Goal: Information Seeking & Learning: Understand process/instructions

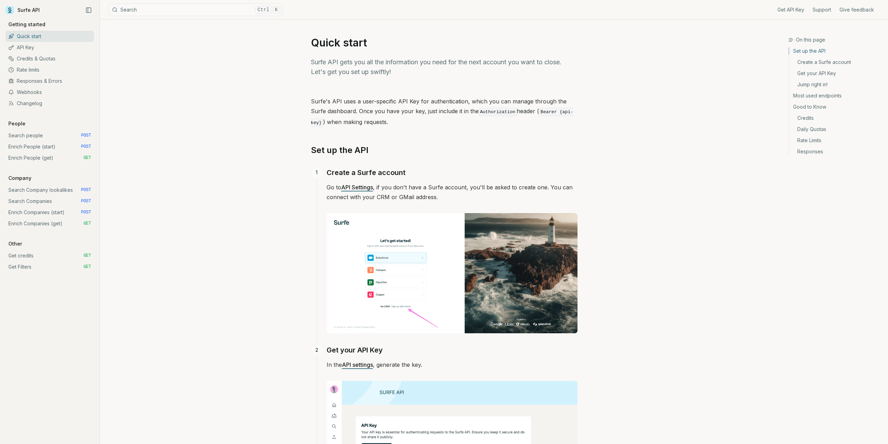
click at [41, 59] on link "Credits & Quotas" at bounding box center [50, 58] width 88 height 11
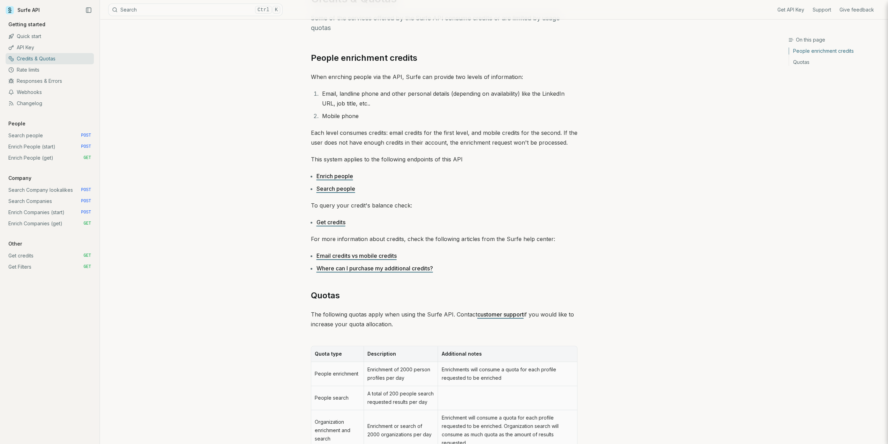
scroll to position [163, 0]
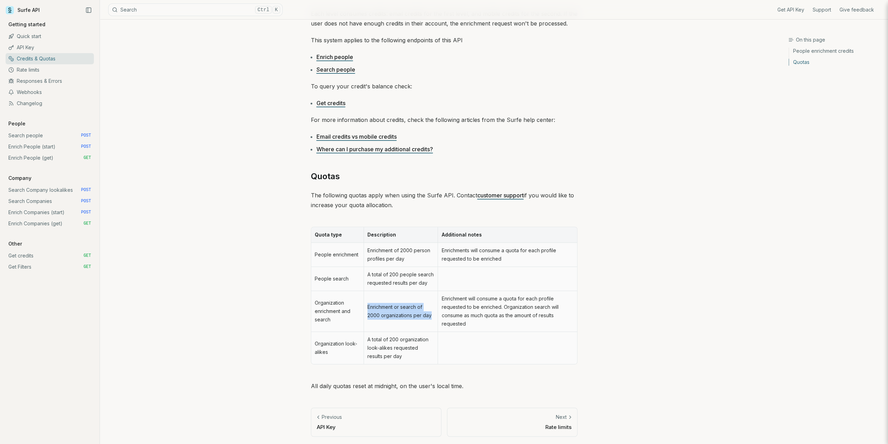
drag, startPoint x: 433, startPoint y: 315, endPoint x: 368, endPoint y: 308, distance: 65.3
click at [368, 308] on td "Enrichment or search of 2000 organizations per day" at bounding box center [401, 311] width 74 height 41
copy td "Enrichment or search of 2000 organizations per day"
drag, startPoint x: 466, startPoint y: 321, endPoint x: 503, endPoint y: 307, distance: 40.0
click at [503, 307] on td "Enrichment will consume a quota for each profile requested to be enriched. Orga…" at bounding box center [507, 311] width 139 height 41
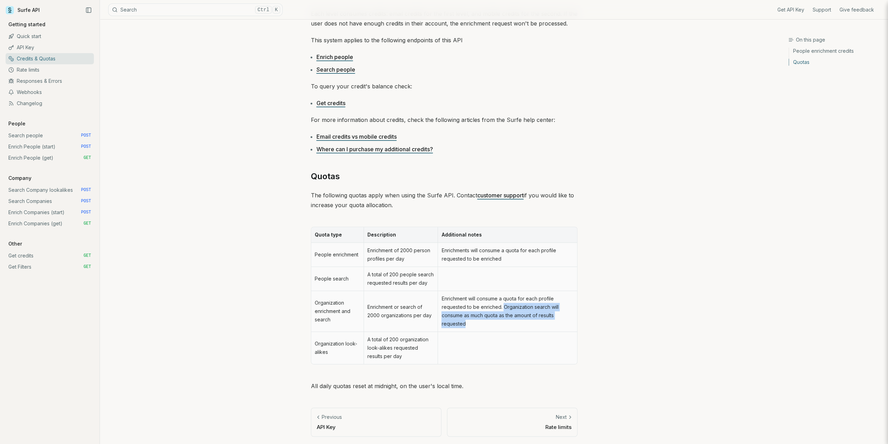
copy td "Organization search will consume as much quota as the amount of results request…"
click at [642, 169] on div "On this page Quotas Credits & Quotas Some of the services offered by the Surfe …" at bounding box center [444, 151] width 688 height 588
drag, startPoint x: 456, startPoint y: 317, endPoint x: 502, endPoint y: 307, distance: 47.2
click at [502, 307] on td "Enrichment will consume a quota for each profile requested to be enriched. Orga…" at bounding box center [507, 311] width 139 height 41
copy td "Organization search will consume as much quota as the amount of results request…"
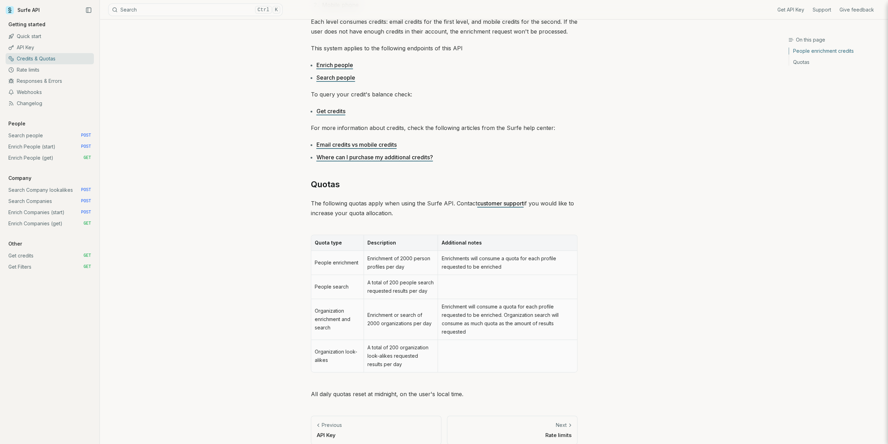
scroll to position [163, 0]
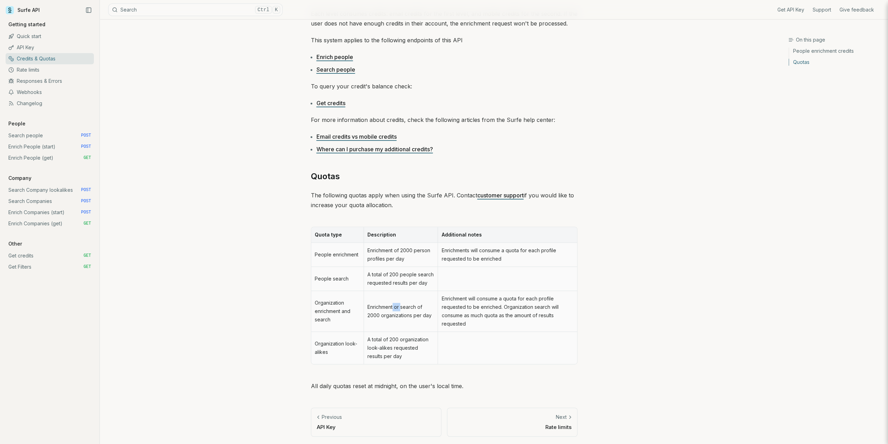
drag, startPoint x: 400, startPoint y: 305, endPoint x: 393, endPoint y: 306, distance: 7.1
click at [393, 306] on td "Enrichment or search of 2000 organizations per day" at bounding box center [401, 311] width 74 height 41
click at [509, 321] on td "Enrichment will consume a quota for each profile requested to be enriched. Orga…" at bounding box center [507, 311] width 139 height 41
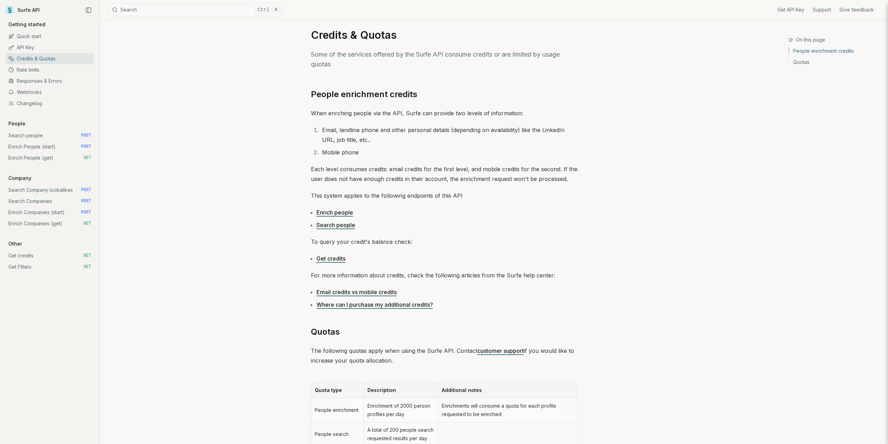
scroll to position [0, 0]
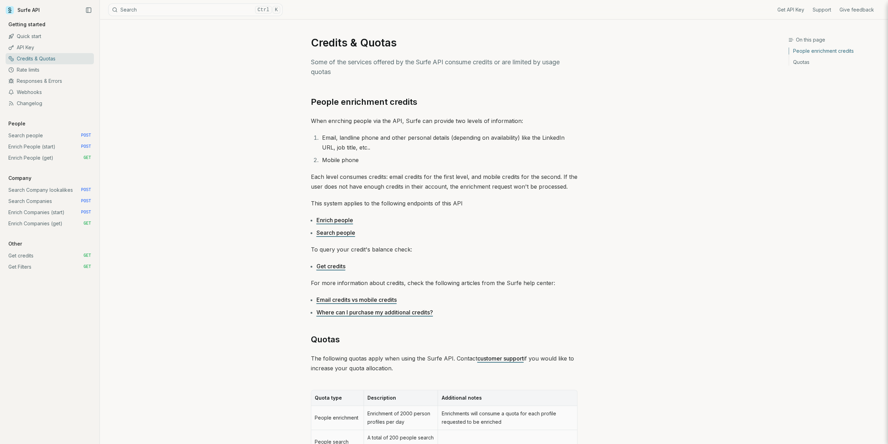
click at [40, 203] on link "Search Companies POST" at bounding box center [50, 200] width 88 height 11
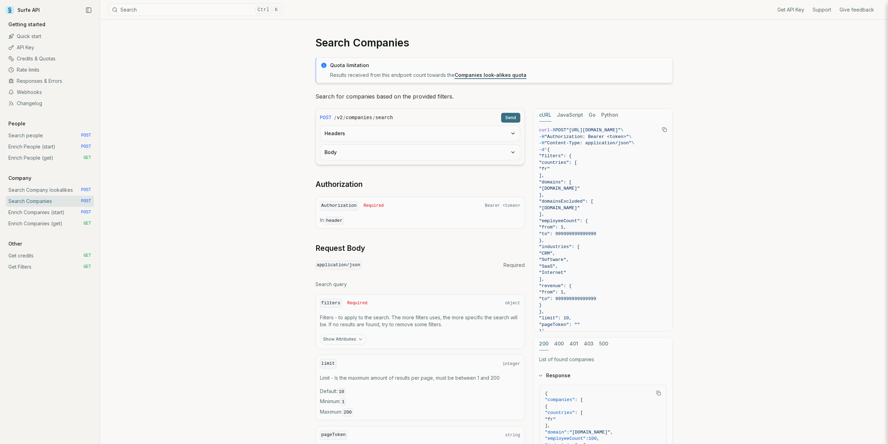
click at [322, 65] on circle at bounding box center [324, 65] width 6 height 6
click at [47, 192] on link "Search Company lookalikes POST" at bounding box center [50, 189] width 88 height 11
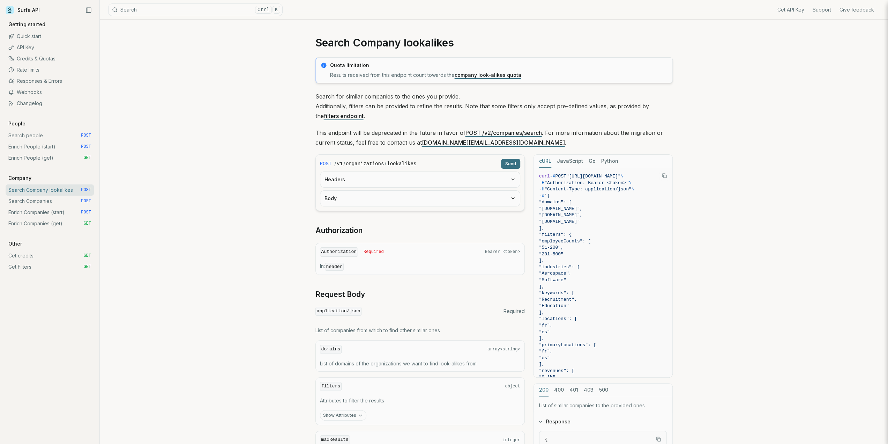
click at [36, 200] on link "Search Companies POST" at bounding box center [50, 200] width 88 height 11
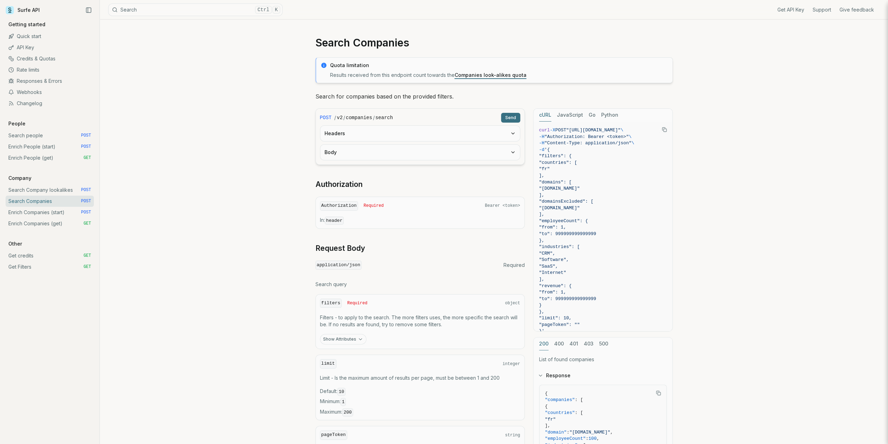
click at [40, 210] on link "Enrich Companies (start) POST" at bounding box center [50, 212] width 88 height 11
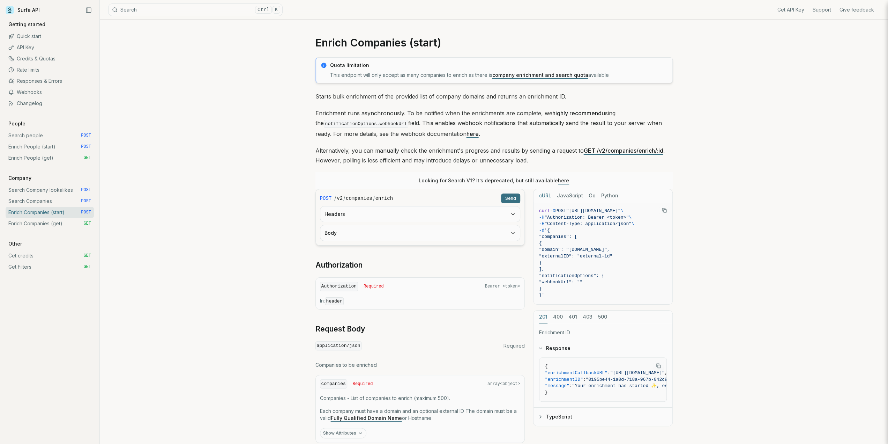
click at [35, 224] on link "Enrich Companies (get) GET" at bounding box center [50, 223] width 88 height 11
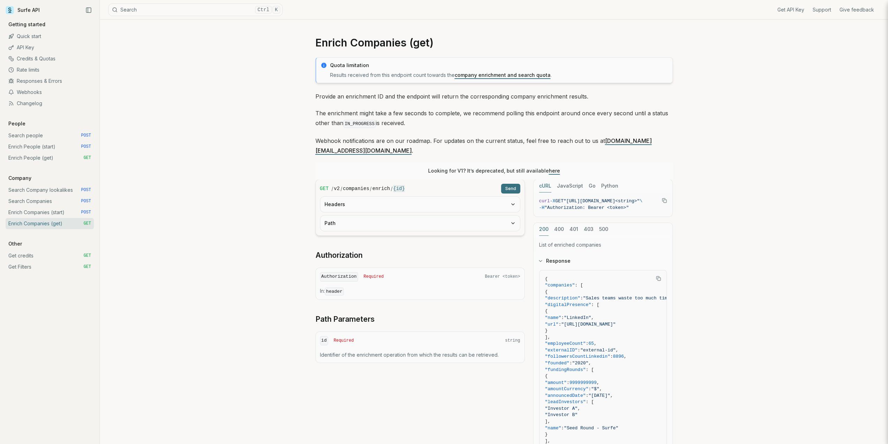
click at [37, 199] on link "Search Companies POST" at bounding box center [50, 200] width 88 height 11
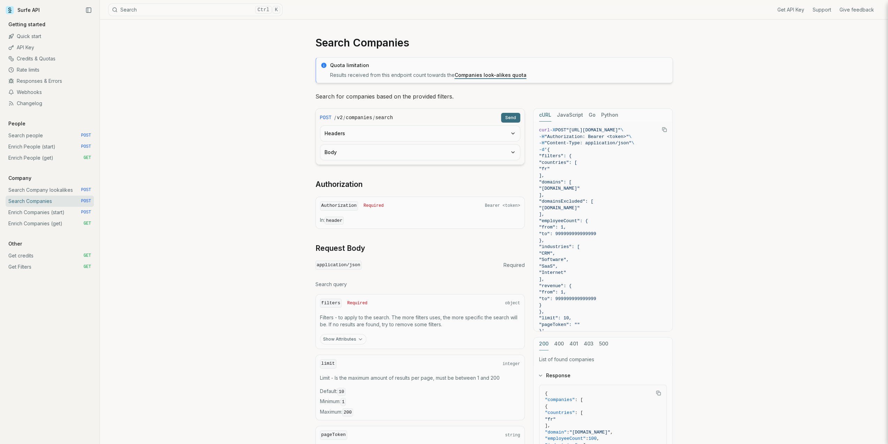
click at [48, 57] on link "Credits & Quotas" at bounding box center [50, 58] width 88 height 11
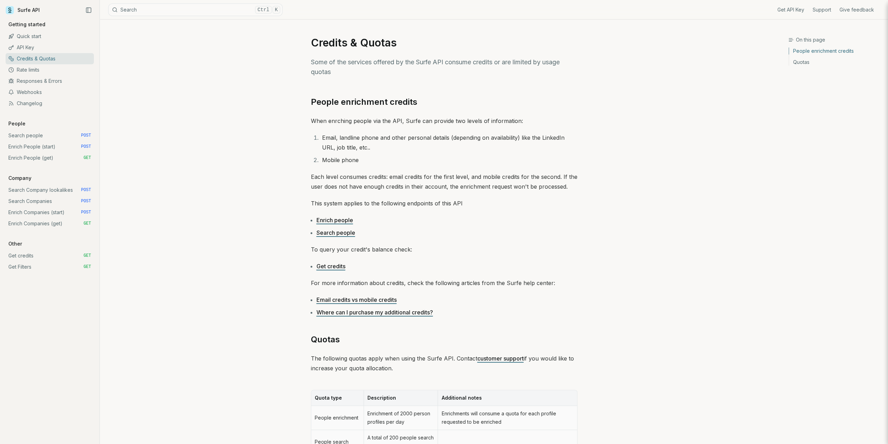
click at [53, 187] on link "Search Company lookalikes POST" at bounding box center [50, 189] width 88 height 11
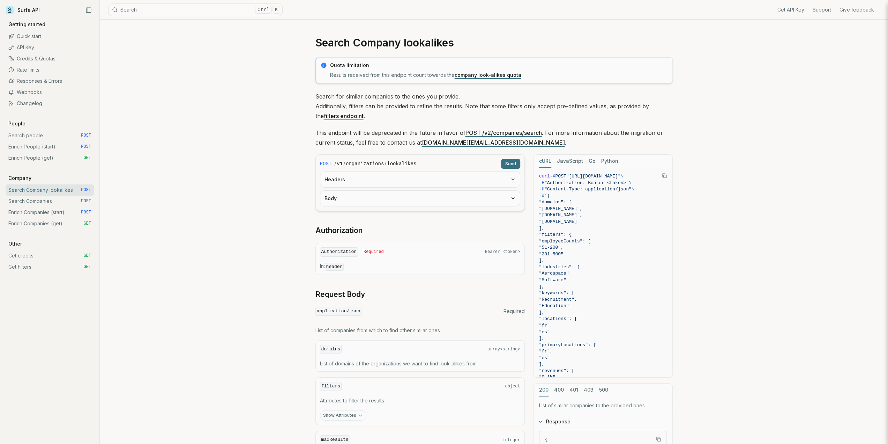
click at [47, 200] on link "Search Companies POST" at bounding box center [50, 200] width 88 height 11
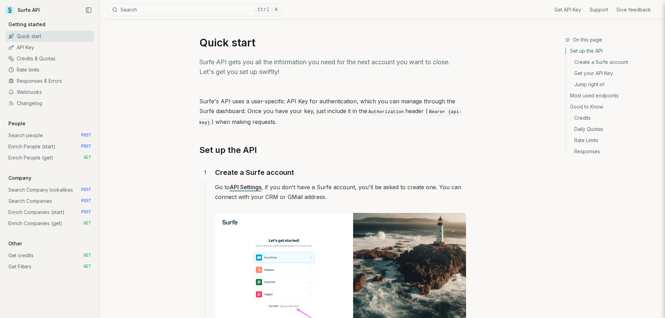
click at [37, 58] on link "Credits & Quotas" at bounding box center [50, 58] width 88 height 11
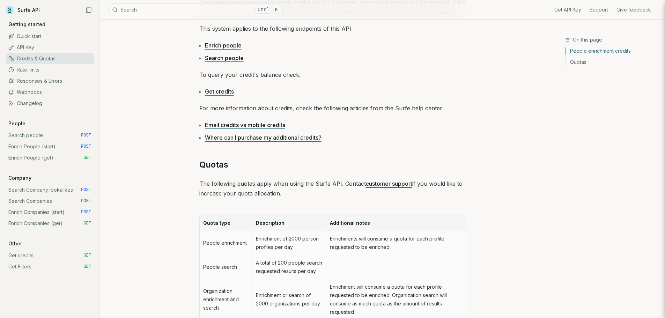
scroll to position [290, 0]
